Goal: Task Accomplishment & Management: Use online tool/utility

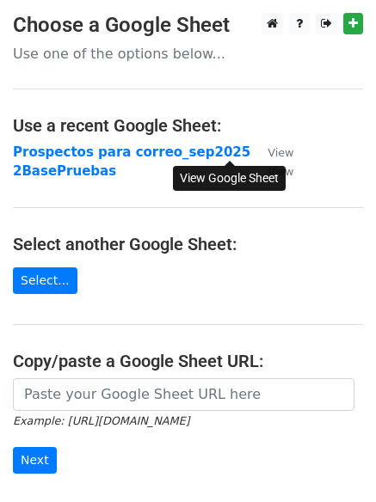
click at [267, 151] on small "View" at bounding box center [280, 152] width 26 height 13
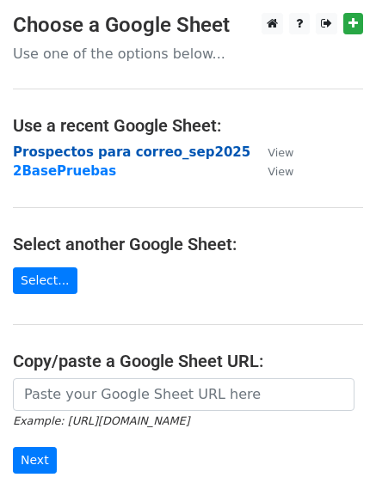
click at [126, 154] on strong "Prospectos para correo_sep2025" at bounding box center [131, 151] width 237 height 15
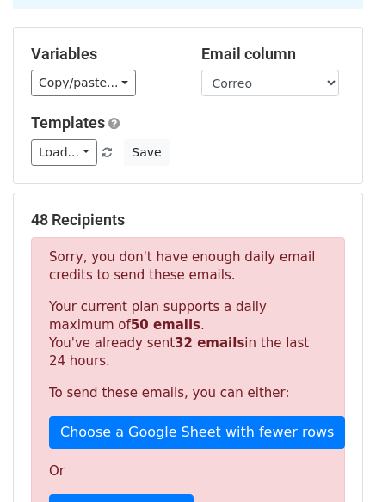
scroll to position [156, 0]
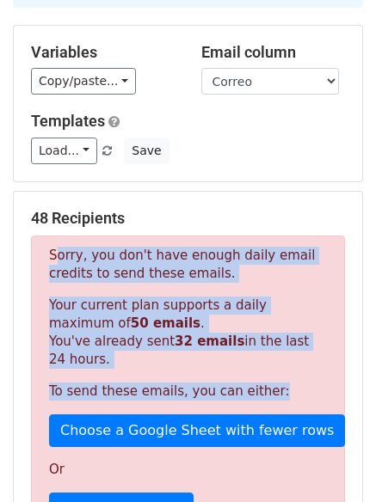
drag, startPoint x: 268, startPoint y: 367, endPoint x: 40, endPoint y: 236, distance: 263.9
click at [40, 236] on div "Sorry, you don't have enough daily email credits to send these emails. Your cur…" at bounding box center [188, 417] width 314 height 362
copy div "Sorry, you don't have enough daily email credits to send these emails. Your cur…"
